Goal: Task Accomplishment & Management: Use online tool/utility

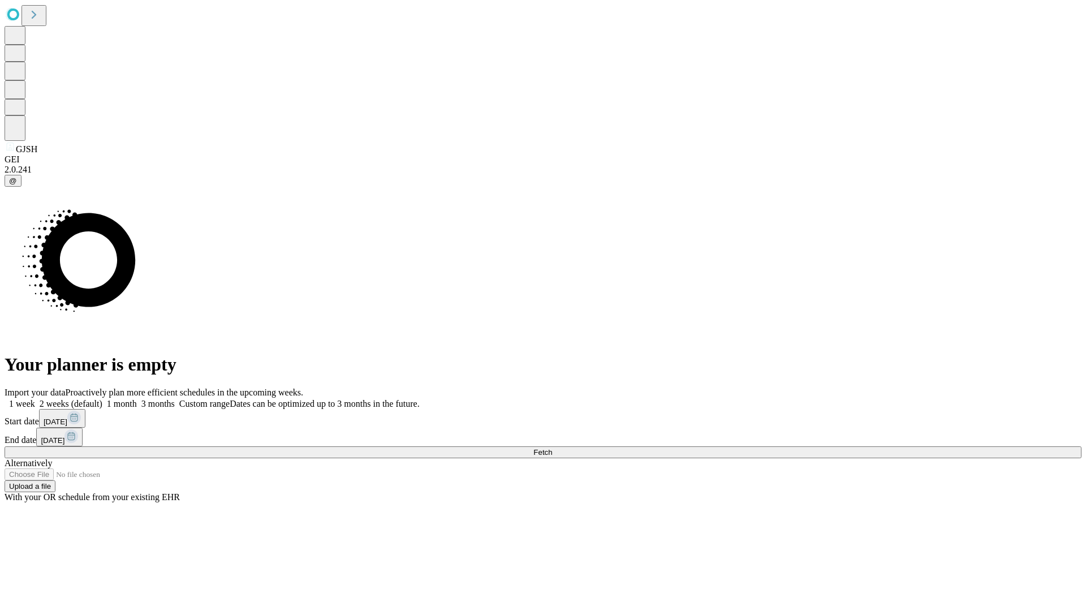
click at [35, 399] on label "1 week" at bounding box center [20, 404] width 31 height 10
click at [552, 448] on span "Fetch" at bounding box center [542, 452] width 19 height 8
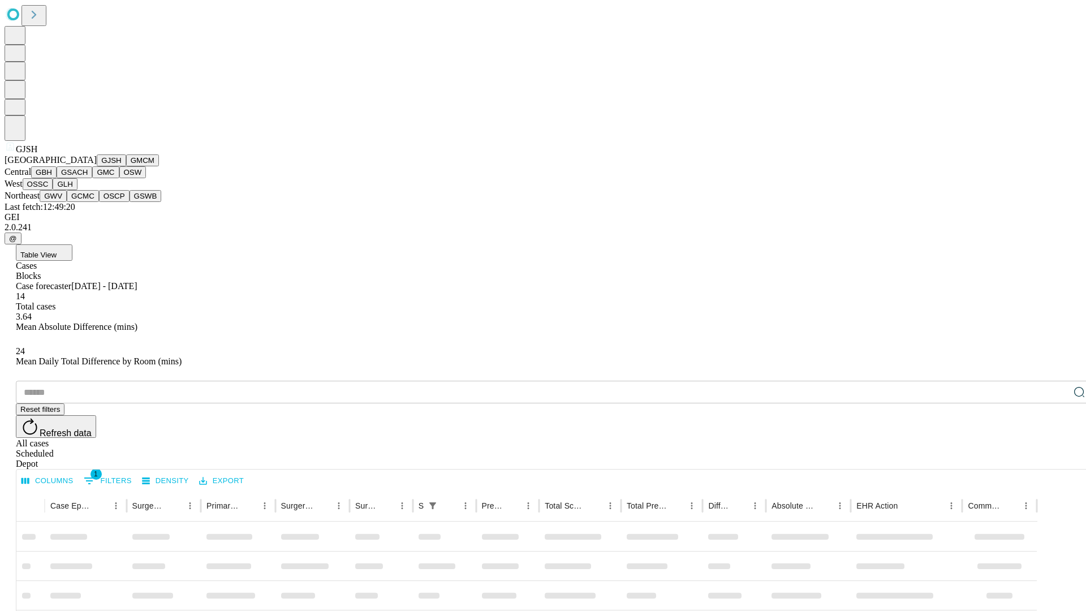
click at [126, 166] on button "GMCM" at bounding box center [142, 160] width 33 height 12
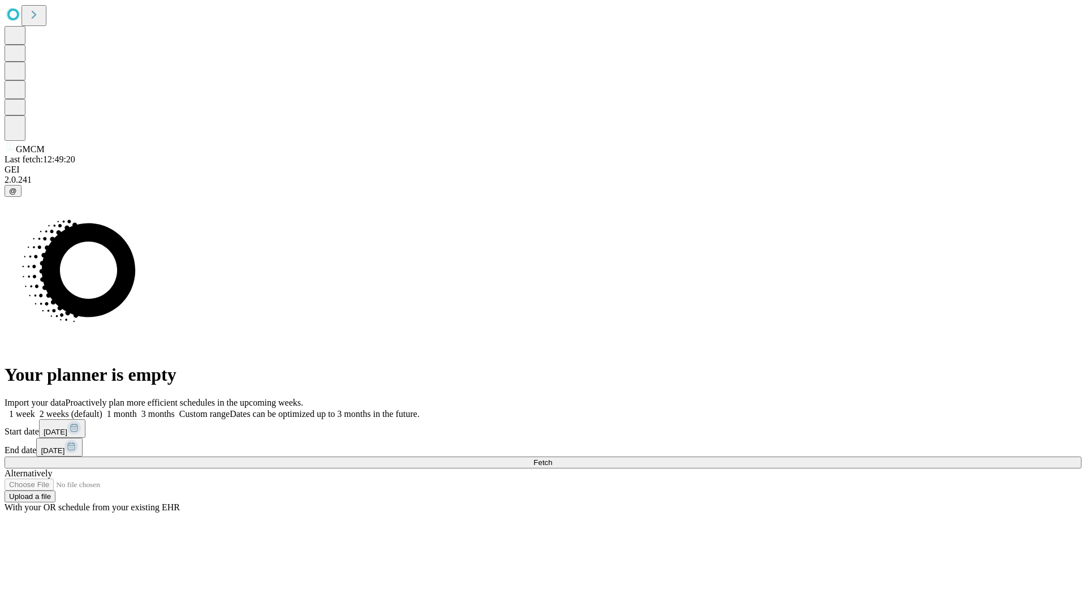
click at [35, 409] on label "1 week" at bounding box center [20, 414] width 31 height 10
click at [552, 458] on span "Fetch" at bounding box center [542, 462] width 19 height 8
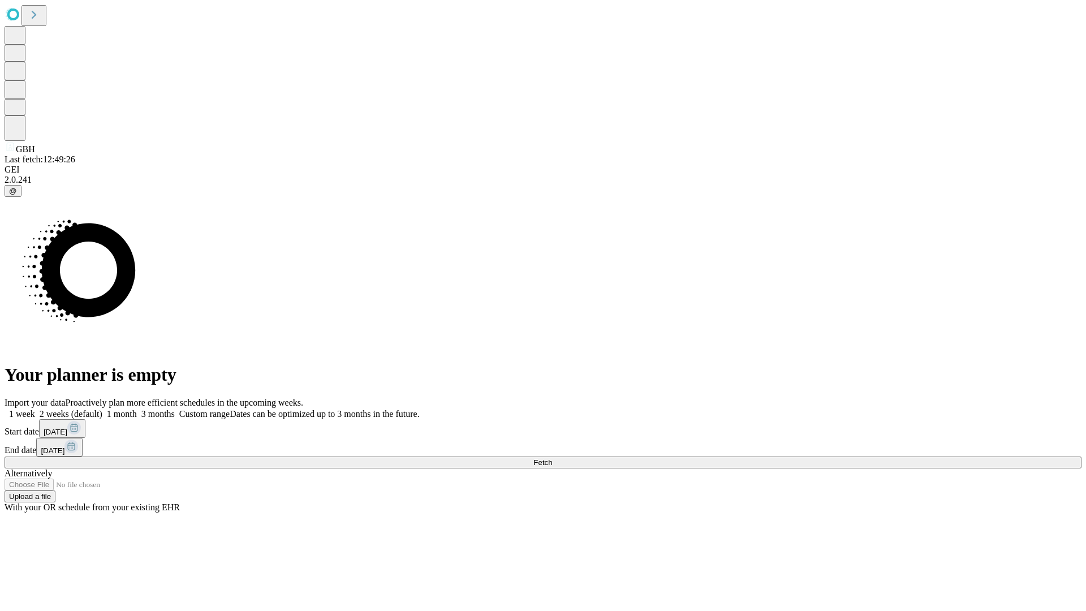
click at [35, 409] on label "1 week" at bounding box center [20, 414] width 31 height 10
click at [552, 458] on span "Fetch" at bounding box center [542, 462] width 19 height 8
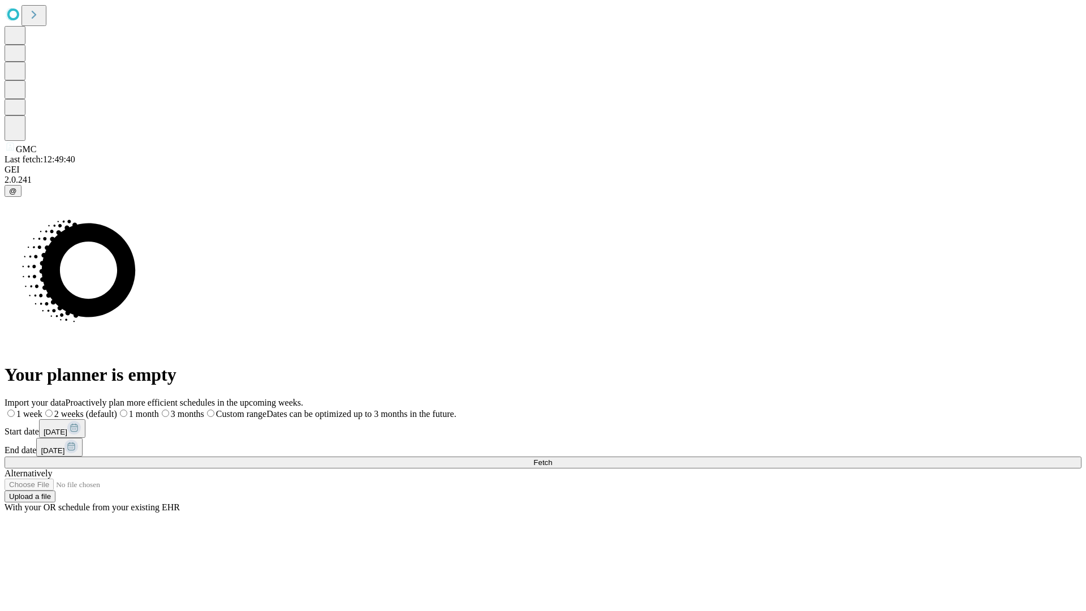
click at [42, 409] on label "1 week" at bounding box center [24, 414] width 38 height 10
click at [552, 458] on span "Fetch" at bounding box center [542, 462] width 19 height 8
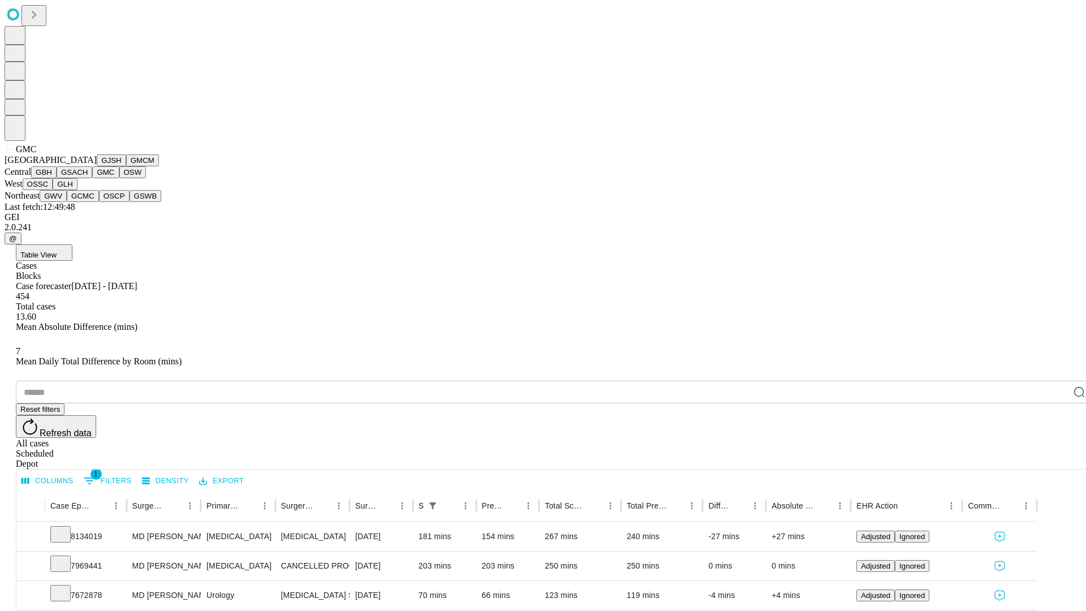
click at [119, 178] on button "OSW" at bounding box center [132, 172] width 27 height 12
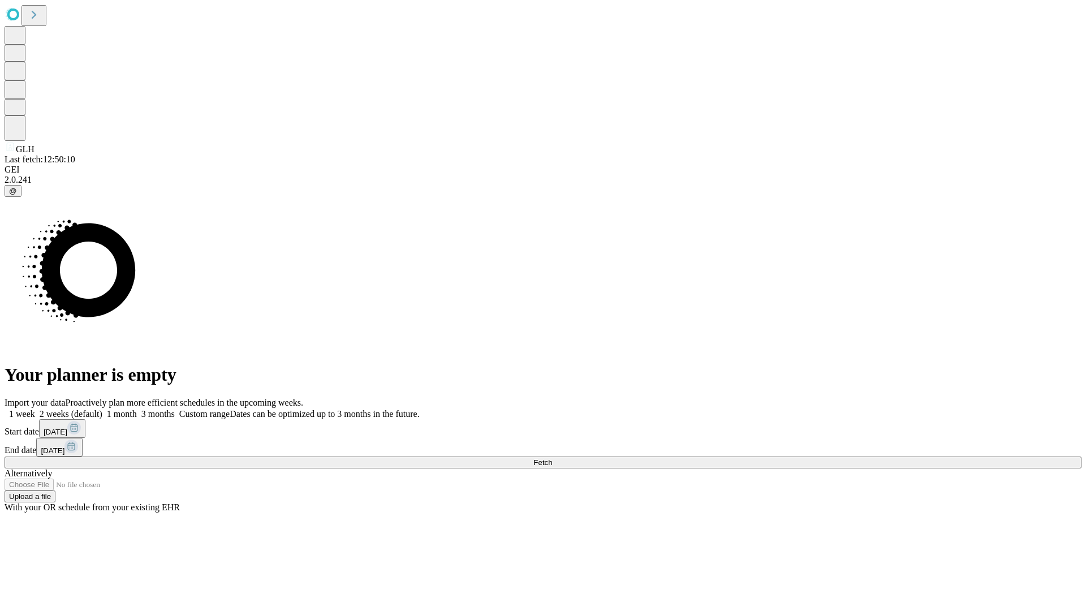
click at [552, 458] on span "Fetch" at bounding box center [542, 462] width 19 height 8
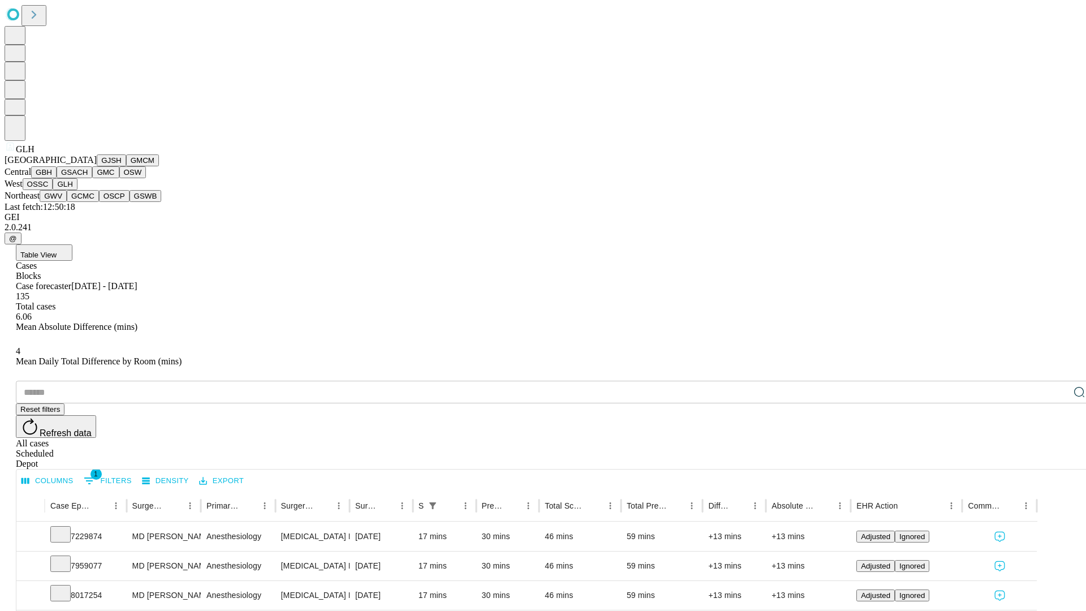
click at [67, 202] on button "GWV" at bounding box center [53, 196] width 27 height 12
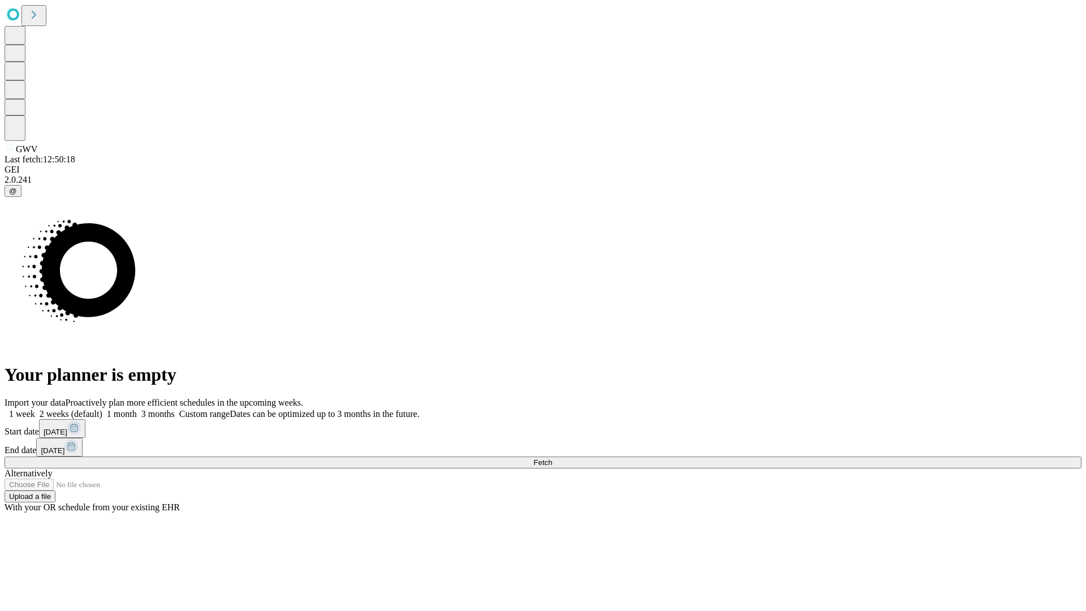
click at [35, 409] on label "1 week" at bounding box center [20, 414] width 31 height 10
click at [552, 458] on span "Fetch" at bounding box center [542, 462] width 19 height 8
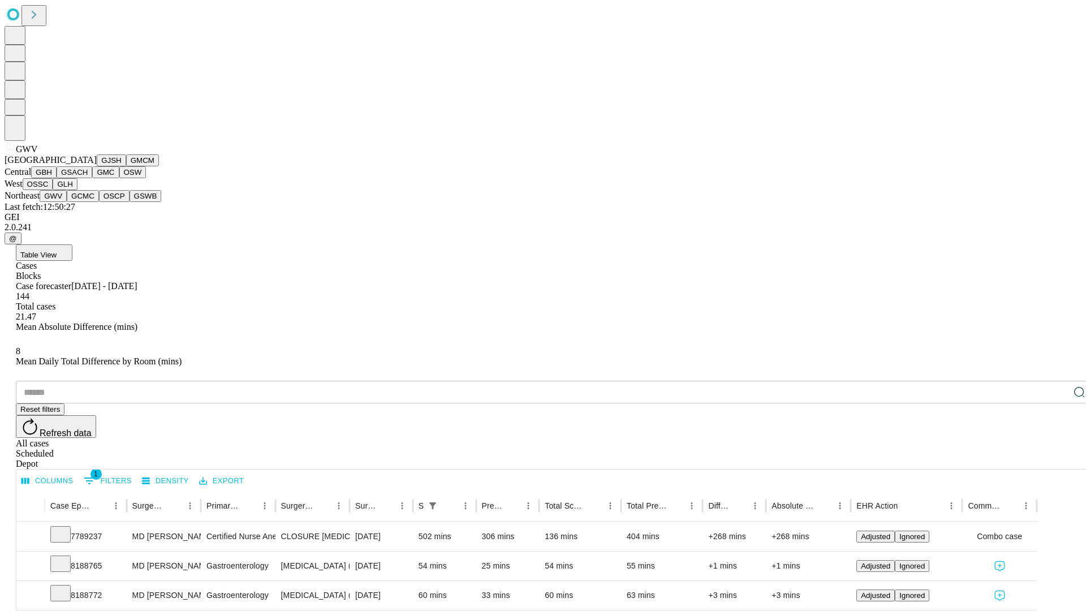
click at [88, 202] on button "GCMC" at bounding box center [83, 196] width 32 height 12
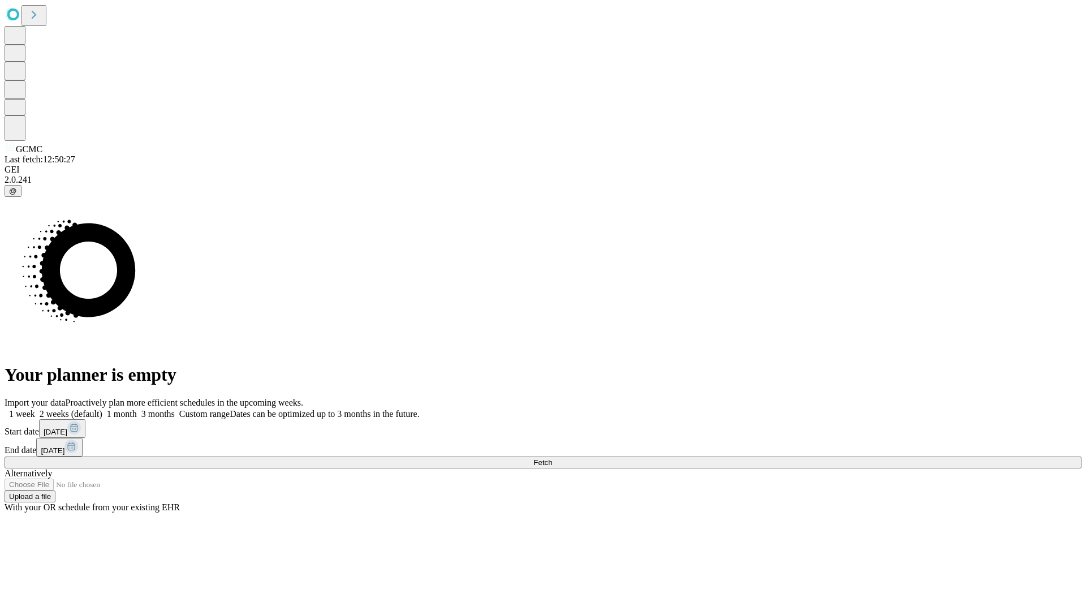
click at [35, 409] on label "1 week" at bounding box center [20, 414] width 31 height 10
click at [552, 458] on span "Fetch" at bounding box center [542, 462] width 19 height 8
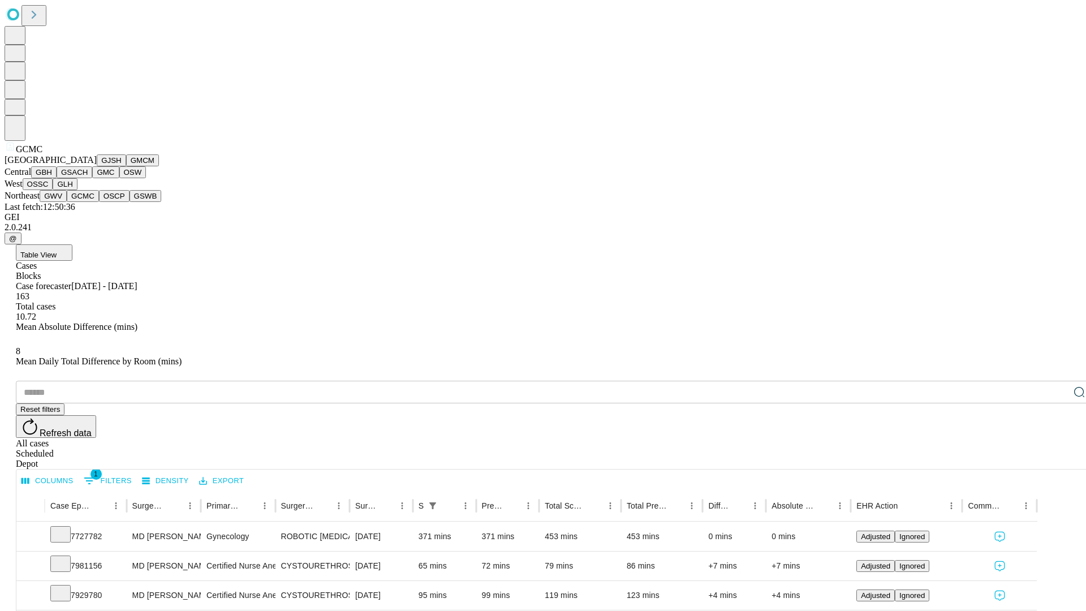
click at [99, 202] on button "OSCP" at bounding box center [114, 196] width 31 height 12
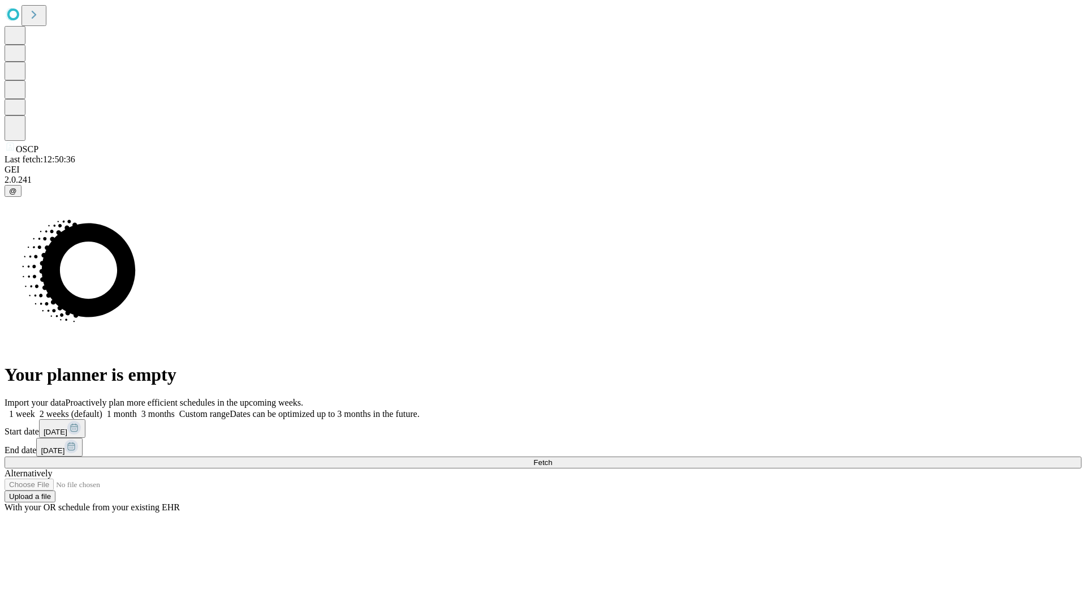
click at [552, 458] on span "Fetch" at bounding box center [542, 462] width 19 height 8
